Goal: Information Seeking & Learning: Learn about a topic

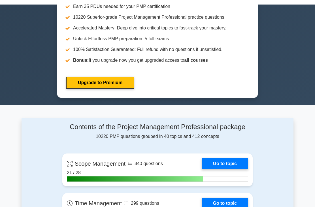
scroll to position [256, 0]
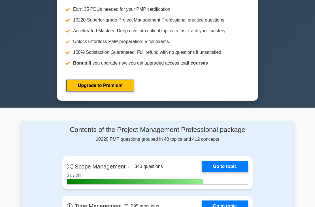
click at [134, 87] on link "Upgrade to Premium" at bounding box center [100, 85] width 68 height 12
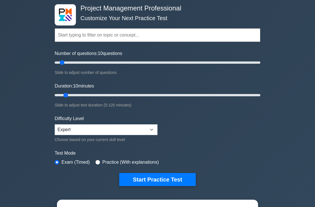
scroll to position [27, 0]
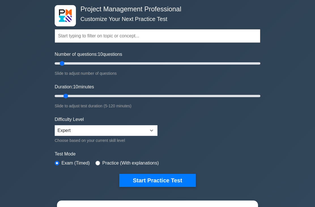
type input "15"
click at [70, 95] on input "Duration: 10 minutes" at bounding box center [157, 95] width 205 height 7
click at [67, 60] on input "Number of questions: 10 questions" at bounding box center [157, 63] width 205 height 7
type input "20"
click at [72, 65] on input "Number of questions: 15 questions" at bounding box center [157, 63] width 205 height 7
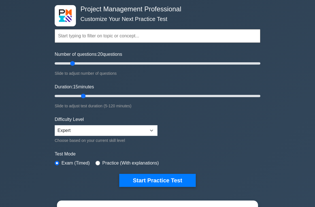
click at [81, 95] on input "Duration: 15 minutes" at bounding box center [157, 95] width 205 height 7
click at [85, 96] on input "Duration: 20 minutes" at bounding box center [157, 95] width 205 height 7
type input "25"
click at [90, 94] on input "Duration: 20 minutes" at bounding box center [157, 95] width 205 height 7
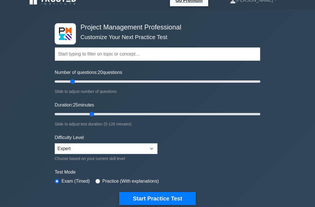
scroll to position [4, 0]
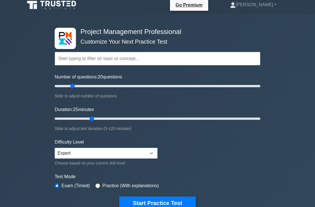
click at [158, 203] on button "Start Practice Test" at bounding box center [157, 202] width 76 height 13
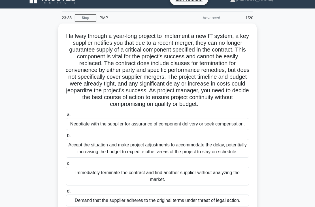
scroll to position [10, 0]
click at [190, 158] on div "Accept the situation and make project adjustments to accommodate the delay, pot…" at bounding box center [157, 148] width 183 height 19
click at [66, 137] on input "b. Accept the situation and make project adjustments to accommodate the delay, …" at bounding box center [66, 136] width 0 height 4
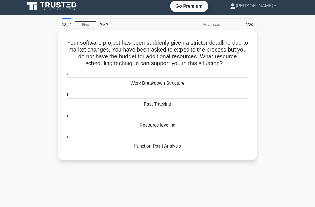
scroll to position [0, 0]
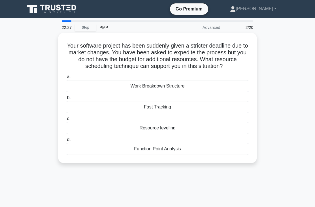
click at [199, 113] on div "Fast Tracking" at bounding box center [157, 107] width 183 height 12
click at [66, 100] on input "b. Fast Tracking" at bounding box center [66, 98] width 0 height 4
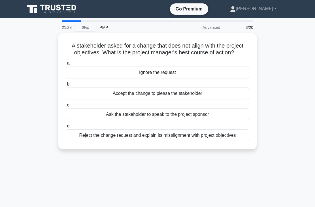
click at [206, 140] on div "Reject the change request and explain its misalignment with project objectives" at bounding box center [157, 135] width 183 height 12
click at [66, 128] on input "d. Reject the change request and explain its misalignment with project objectiv…" at bounding box center [66, 126] width 0 height 4
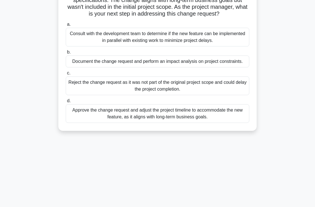
scroll to position [81, 0]
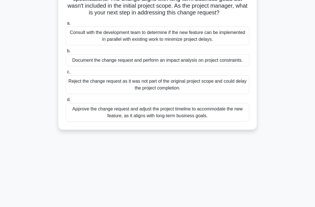
click at [169, 66] on div "Document the change request and perform an impact analysis on project constrain…" at bounding box center [157, 60] width 183 height 12
click at [66, 53] on input "b. Document the change request and perform an impact analysis on project constr…" at bounding box center [66, 51] width 0 height 4
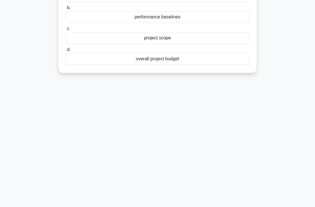
scroll to position [0, 0]
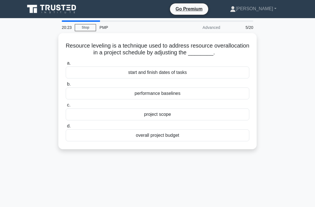
click at [202, 78] on div "start and finish dates of tasks" at bounding box center [157, 72] width 183 height 12
click at [66, 65] on input "a. start and finish dates of tasks" at bounding box center [66, 63] width 0 height 4
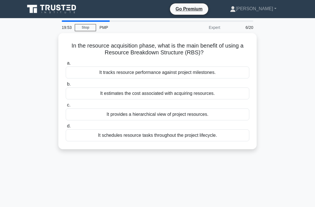
click at [225, 111] on div "It provides a hierarchical view of project resources." at bounding box center [157, 114] width 183 height 12
click at [66, 107] on input "c. It provides a hierarchical view of project resources." at bounding box center [66, 105] width 0 height 4
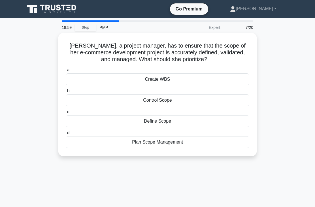
click at [173, 139] on div "Plan Scope Management" at bounding box center [157, 142] width 183 height 12
click at [66, 135] on input "d. Plan Scope Management" at bounding box center [66, 133] width 0 height 4
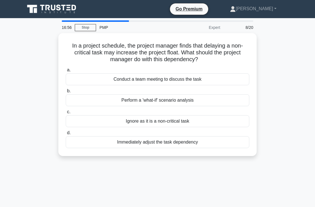
click at [186, 142] on div "Immediately adjust the task dependency" at bounding box center [157, 142] width 183 height 12
click at [66, 135] on input "d. Immediately adjust the task dependency" at bounding box center [66, 133] width 0 height 4
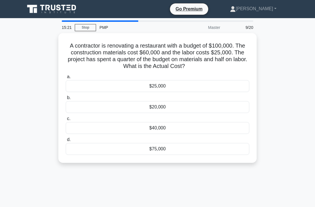
click at [221, 154] on div "$75,000" at bounding box center [157, 149] width 183 height 12
click at [66, 141] on input "d. $75,000" at bounding box center [66, 140] width 0 height 4
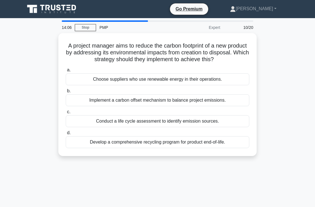
click at [228, 127] on div "Conduct a life cycle assessment to identify emission sources." at bounding box center [157, 121] width 183 height 12
click at [66, 114] on input "c. Conduct a life cycle assessment to identify emission sources." at bounding box center [66, 112] width 0 height 4
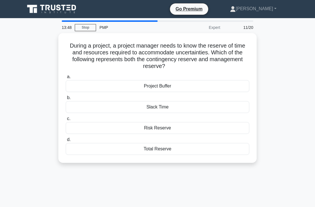
click at [311, 204] on main "13:48 Stop PMP Expert 11/20 During a project, a project manager needs to know t…" at bounding box center [157, 161] width 315 height 287
click at [213, 148] on div "Total Reserve" at bounding box center [157, 149] width 183 height 12
click at [66, 141] on input "d. Total Reserve" at bounding box center [66, 140] width 0 height 4
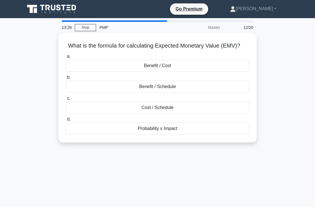
click at [220, 134] on div "Probability x Impact" at bounding box center [157, 128] width 183 height 12
click at [66, 121] on input "d. Probability x Impact" at bounding box center [66, 119] width 0 height 4
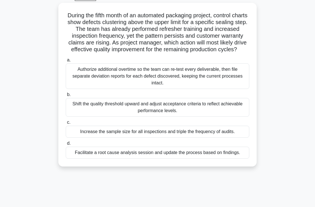
scroll to position [30, 0]
click at [172, 202] on div "11:59 Stop PMP Master 13/20 During the fifth month of an automated packaging pr…" at bounding box center [157, 131] width 272 height 283
click at [167, 158] on div "Facilitate a root cause analysis session and update the process based on findin…" at bounding box center [157, 153] width 183 height 12
click at [66, 145] on input "d. Facilitate a root cause analysis session and update the process based on fin…" at bounding box center [66, 143] width 0 height 4
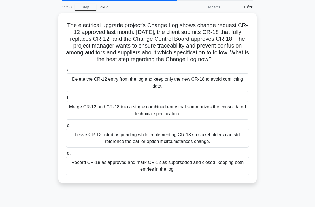
scroll to position [0, 0]
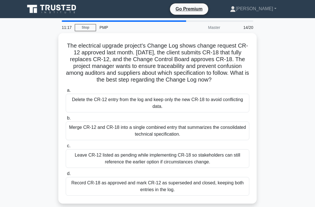
click at [171, 193] on div "Record CR-18 as approved and mark CR-12 as superseded and closed, keeping both …" at bounding box center [157, 186] width 183 height 19
click at [66, 175] on input "d. Record CR-18 as approved and mark CR-12 as superseded and closed, keeping bo…" at bounding box center [66, 174] width 0 height 4
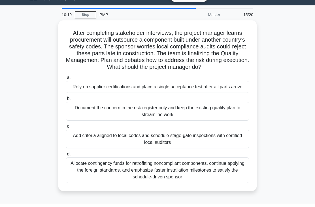
scroll to position [14, 0]
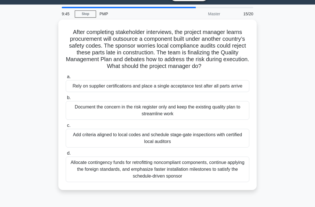
click at [229, 147] on div "Add criteria aligned to local codes and schedule stage-gate inspections with ce…" at bounding box center [157, 138] width 183 height 19
click at [66, 127] on input "c. Add criteria aligned to local codes and schedule stage-gate inspections with…" at bounding box center [66, 126] width 0 height 4
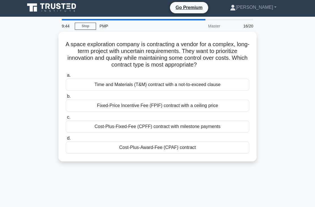
scroll to position [0, 0]
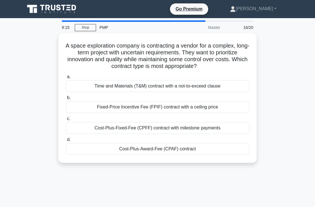
click at [126, 152] on div "Cost-Plus-Award-Fee (CPAF) contract" at bounding box center [157, 149] width 183 height 12
click at [66, 141] on input "d. Cost-Plus-Award-Fee (CPAF) contract" at bounding box center [66, 140] width 0 height 4
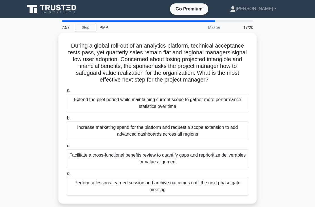
click at [102, 54] on h5 "During a global roll-out of an analytics platform, technical acceptance tests p…" at bounding box center [157, 62] width 184 height 41
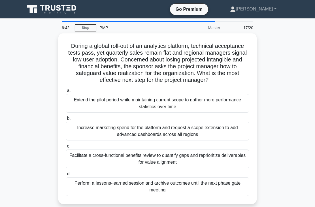
click at [112, 167] on div "Facilitate a cross-functional benefits review to quantify gaps and reprioritize…" at bounding box center [157, 158] width 183 height 19
click at [66, 148] on input "c. Facilitate a cross-functional benefits review to quantify gaps and repriorit…" at bounding box center [66, 146] width 0 height 4
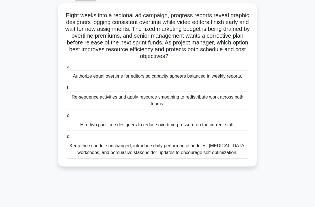
scroll to position [31, 0]
click at [154, 109] on div "Re-sequence activities and apply resource smoothing to redistribute work across…" at bounding box center [157, 100] width 183 height 19
click at [66, 89] on input "b. Re-sequence activities and apply resource smoothing to redistribute work acr…" at bounding box center [66, 88] width 0 height 4
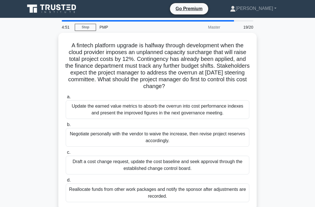
scroll to position [9, 0]
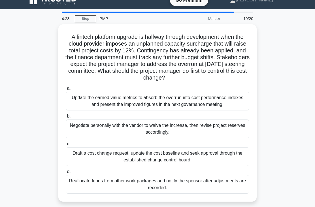
click at [90, 189] on div "Reallocate funds from other work packages and notify the sponsor after adjustme…" at bounding box center [157, 184] width 183 height 19
click at [66, 173] on input "d. Reallocate funds from other work packages and notify the sponsor after adjus…" at bounding box center [66, 172] width 0 height 4
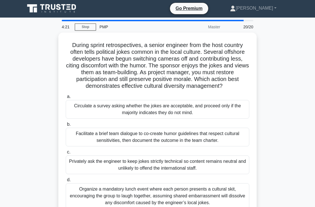
scroll to position [0, 0]
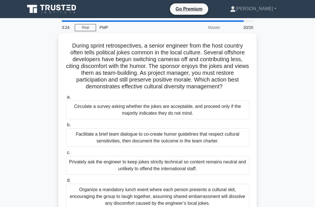
click at [91, 170] on div "Privately ask the engineer to keep jokes strictly technical so content remains …" at bounding box center [157, 165] width 183 height 19
click at [66, 154] on input "c. Privately ask the engineer to keep jokes strictly technical so content remai…" at bounding box center [66, 153] width 0 height 4
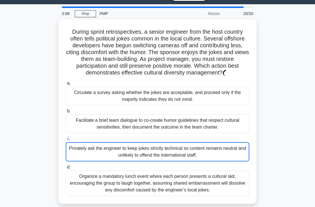
click at [141, 133] on div "Facilitate a brief team dialogue to co-create humor guidelines that respect cul…" at bounding box center [157, 124] width 183 height 19
click at [66, 113] on input "b. Facilitate a brief team dialogue to co-create humor guidelines that respect …" at bounding box center [66, 111] width 0 height 4
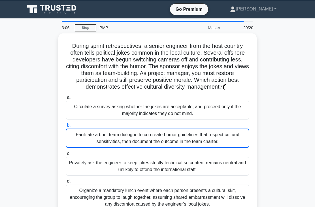
click at [95, 145] on div "Facilitate a brief team dialogue to co-create humor guidelines that respect cul…" at bounding box center [157, 137] width 183 height 19
click at [66, 127] on input "b. Facilitate a brief team dialogue to co-create humor guidelines that respect …" at bounding box center [66, 125] width 0 height 4
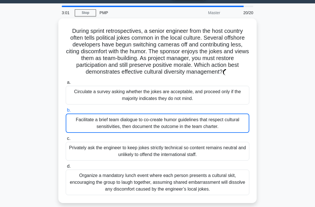
click at [129, 133] on div "Facilitate a brief team dialogue to co-create humor guidelines that respect cul…" at bounding box center [157, 122] width 183 height 19
click at [66, 112] on input "b. Facilitate a brief team dialogue to co-create humor guidelines that respect …" at bounding box center [66, 110] width 0 height 4
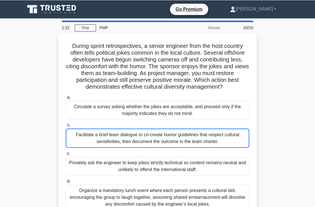
click at [233, 145] on div "Facilitate a brief team dialogue to co-create humor guidelines that respect cul…" at bounding box center [157, 137] width 183 height 19
click at [66, 127] on input "b. Facilitate a brief team dialogue to co-create humor guidelines that respect …" at bounding box center [66, 125] width 0 height 4
click at [247, 164] on div "Privately ask the engineer to keep jokes strictly technical so content remains …" at bounding box center [157, 165] width 183 height 19
click at [66, 155] on input "c. Privately ask the engineer to keep jokes strictly technical so content remai…" at bounding box center [66, 153] width 0 height 4
